Goal: Find specific page/section: Find specific page/section

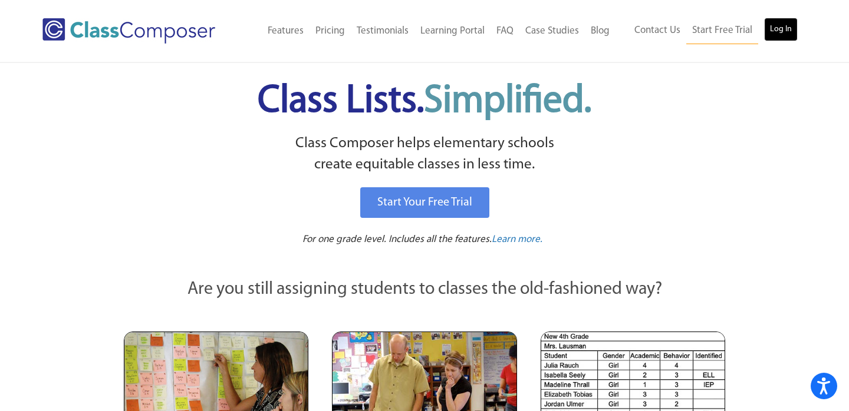
click at [783, 22] on link "Log In" at bounding box center [781, 30] width 34 height 24
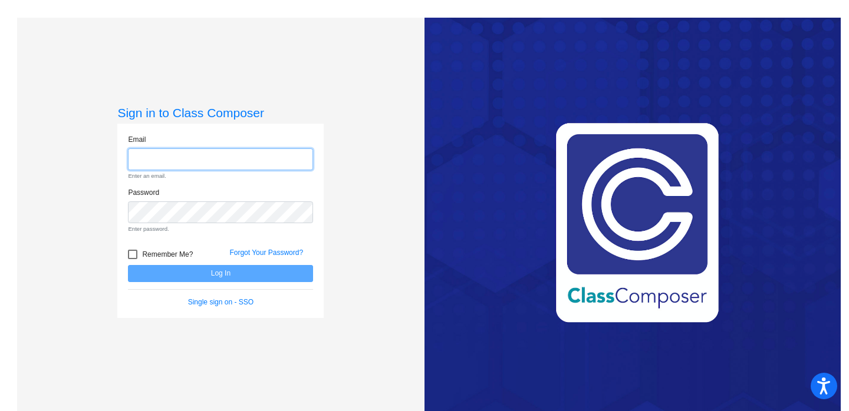
type input "[EMAIL_ADDRESS][DOMAIN_NAME]"
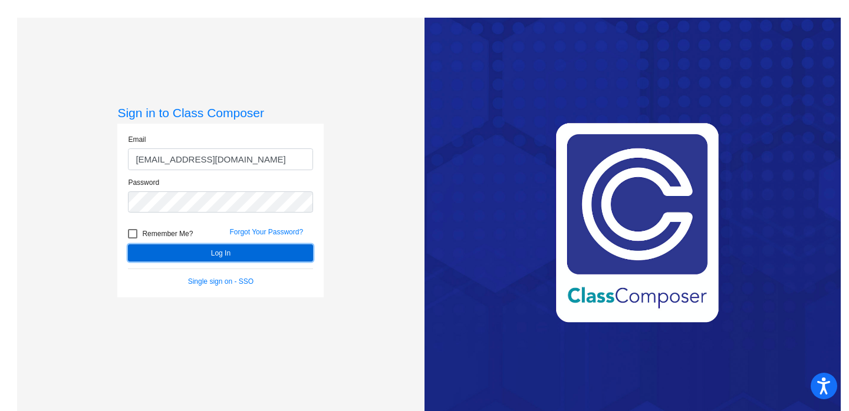
click at [164, 252] on button "Log In" at bounding box center [220, 253] width 185 height 17
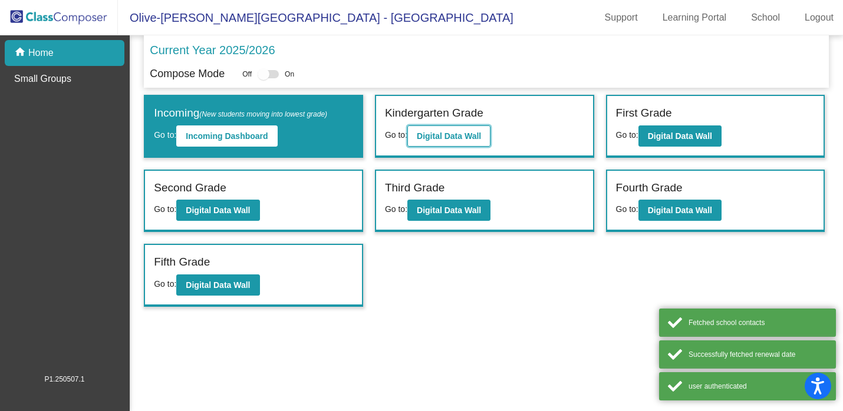
click at [444, 135] on b "Digital Data Wall" at bounding box center [449, 135] width 64 height 9
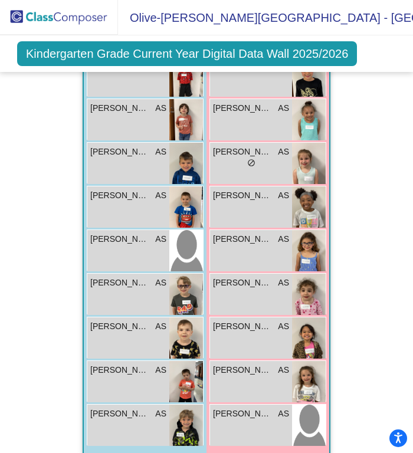
scroll to position [85, 0]
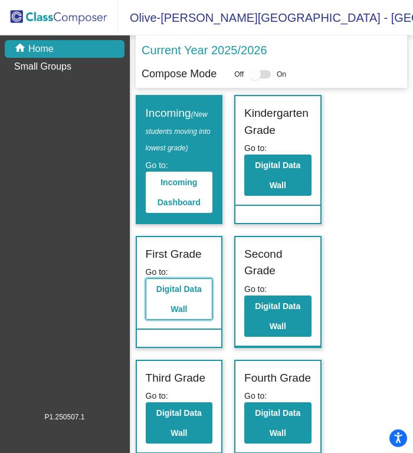
click at [190, 300] on b "Digital Data Wall" at bounding box center [178, 298] width 45 height 29
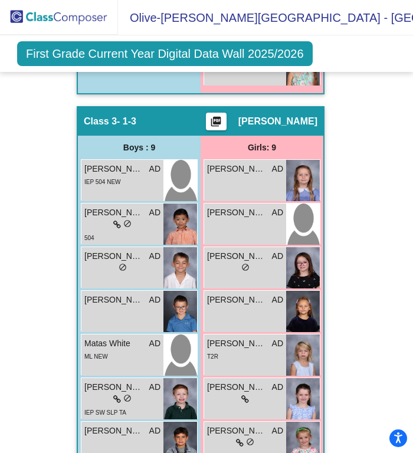
scroll to position [2193, 0]
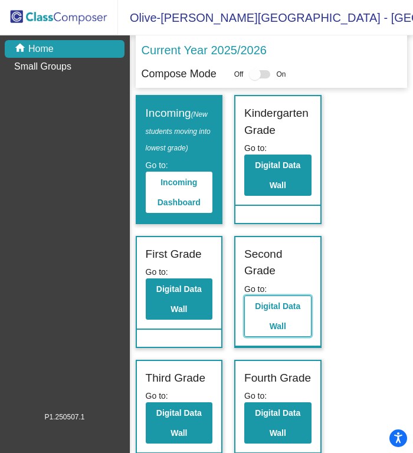
click at [277, 335] on button "Digital Data Wall" at bounding box center [277, 315] width 67 height 41
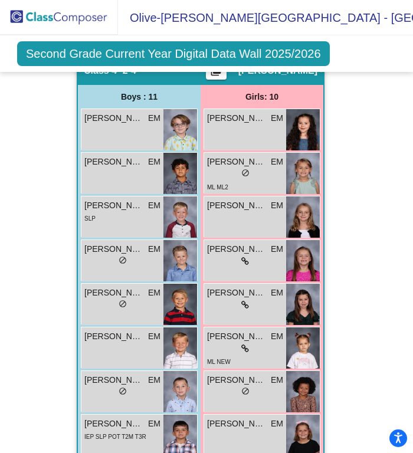
scroll to position [1926, 0]
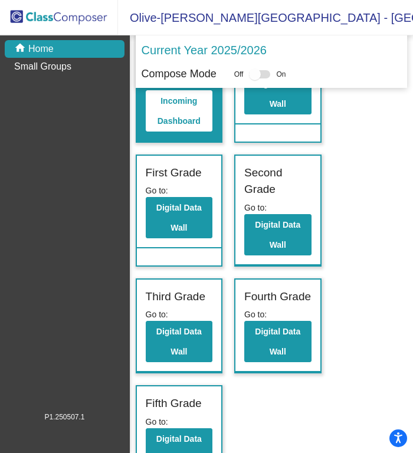
scroll to position [95, 0]
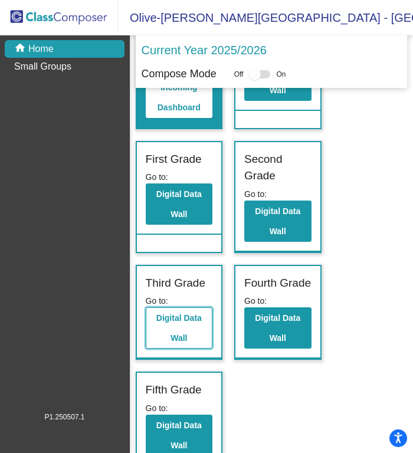
click at [174, 345] on button "Digital Data Wall" at bounding box center [179, 327] width 67 height 41
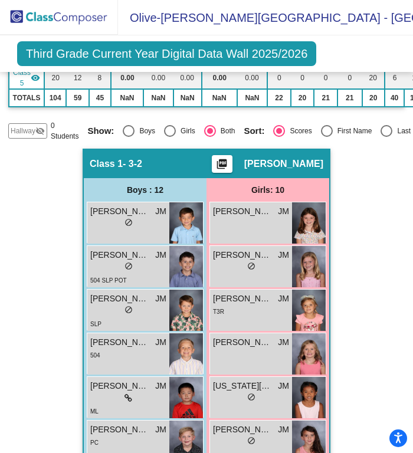
scroll to position [240, 0]
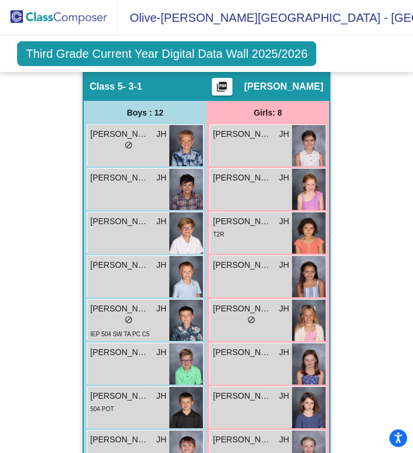
scroll to position [2650, 0]
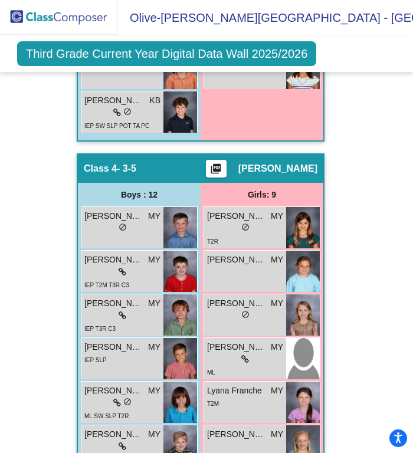
scroll to position [1969, 0]
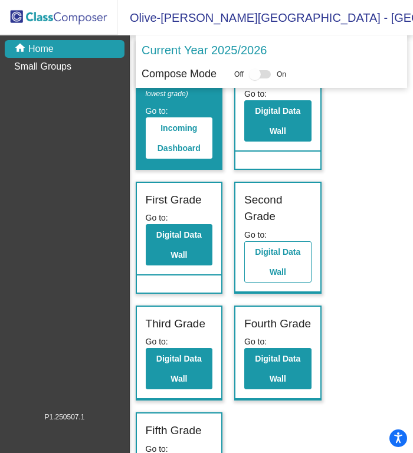
scroll to position [91, 0]
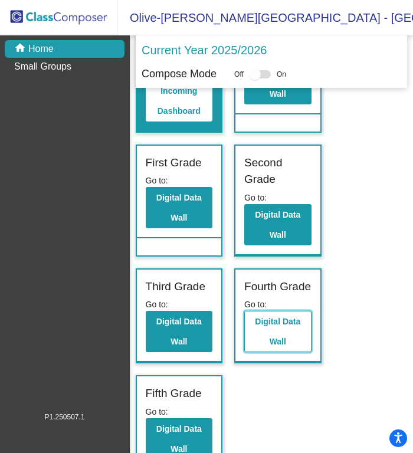
click at [259, 352] on button "Digital Data Wall" at bounding box center [277, 331] width 67 height 41
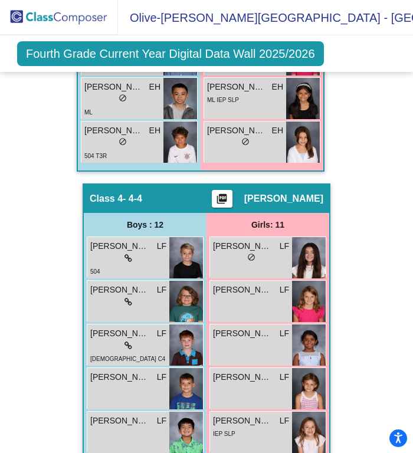
scroll to position [1946, 0]
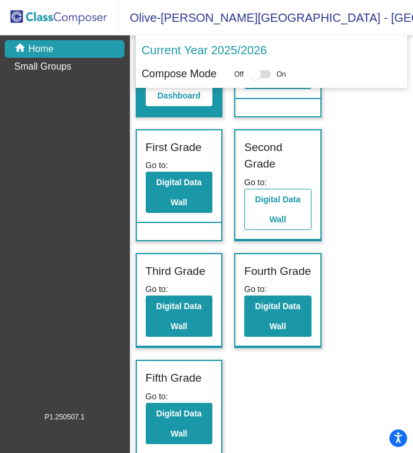
scroll to position [136, 0]
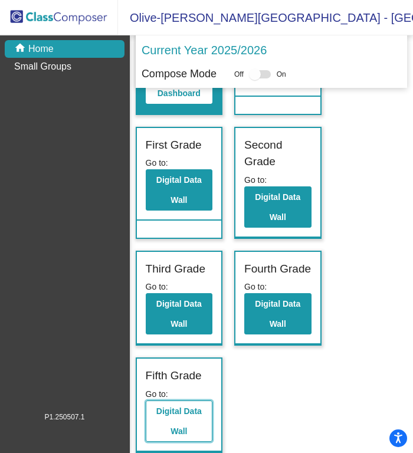
click at [176, 410] on button "Digital Data Wall" at bounding box center [179, 420] width 67 height 41
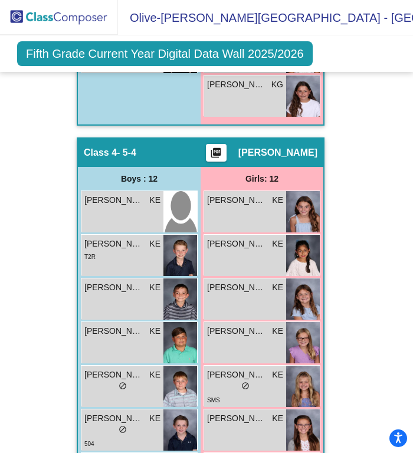
scroll to position [2106, 0]
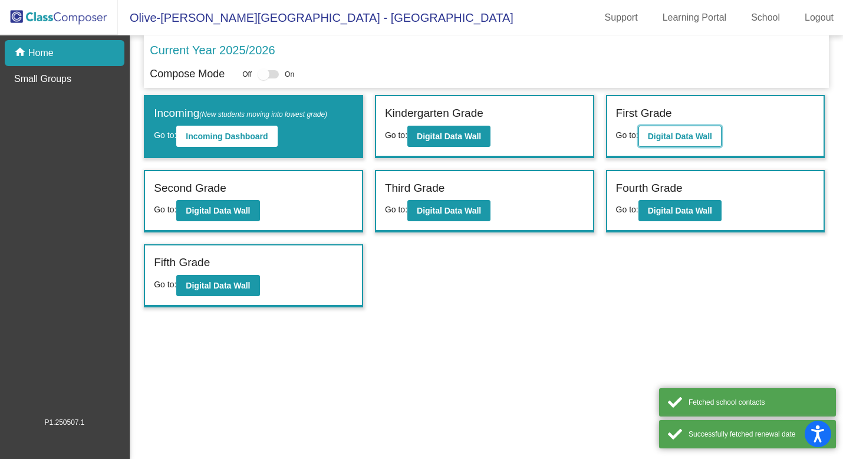
click at [668, 130] on button "Digital Data Wall" at bounding box center [679, 136] width 83 height 21
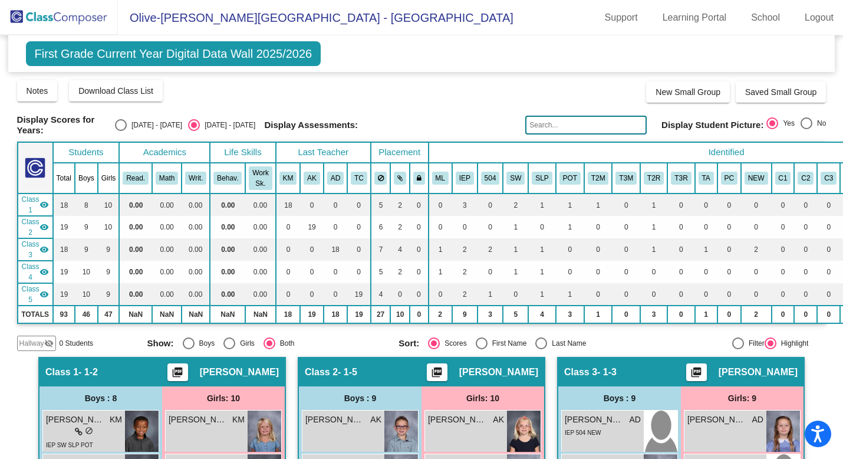
scroll to position [724, 0]
